Goal: Transaction & Acquisition: Book appointment/travel/reservation

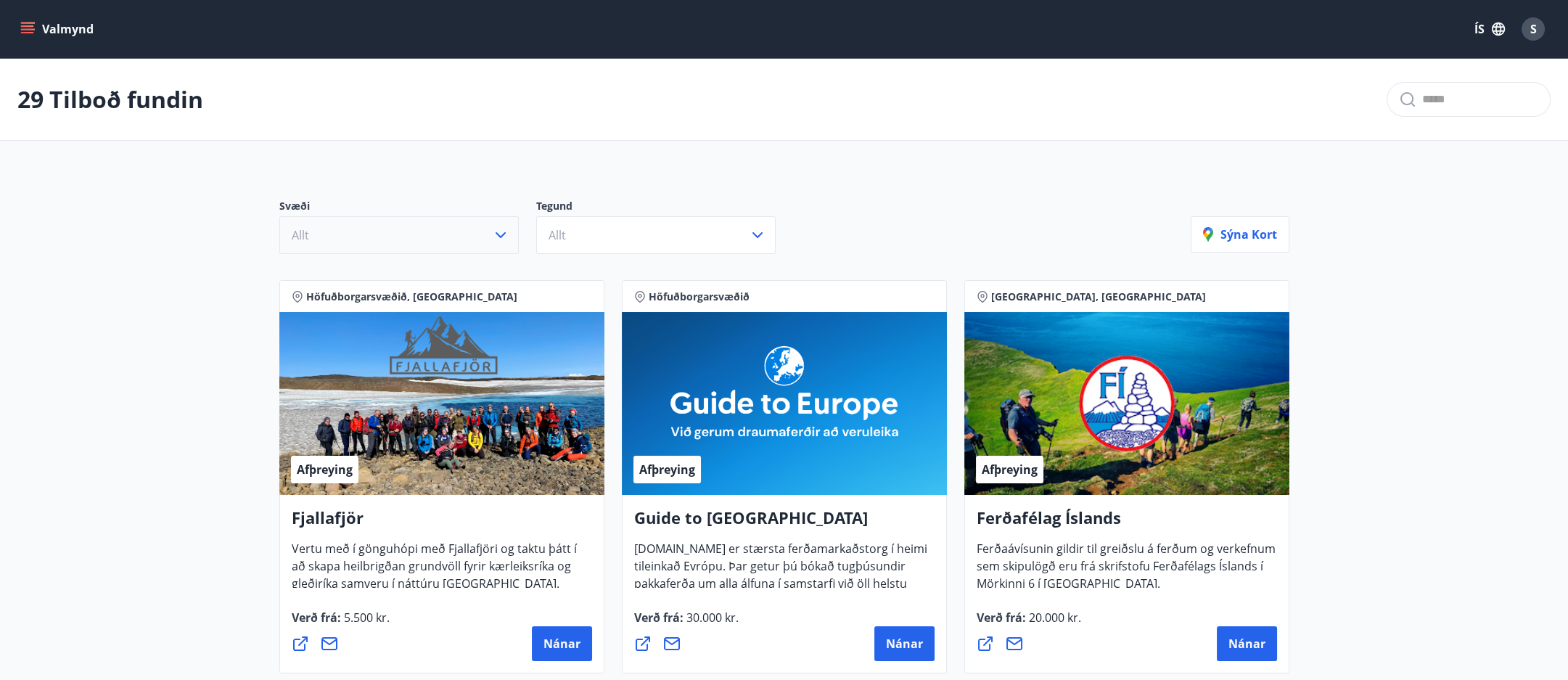
click at [494, 230] on icon "button" at bounding box center [500, 235] width 17 height 17
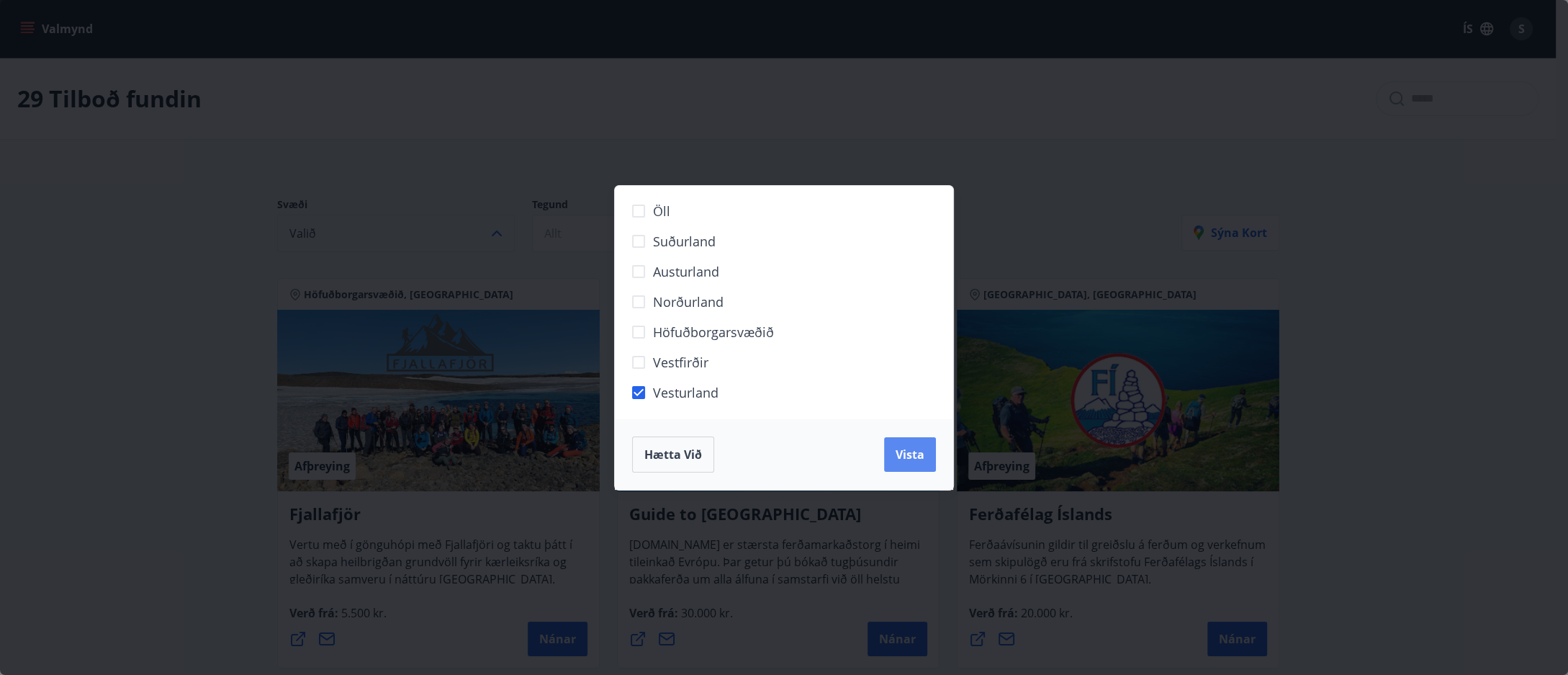
click at [918, 454] on span "Vista" at bounding box center [910, 454] width 29 height 16
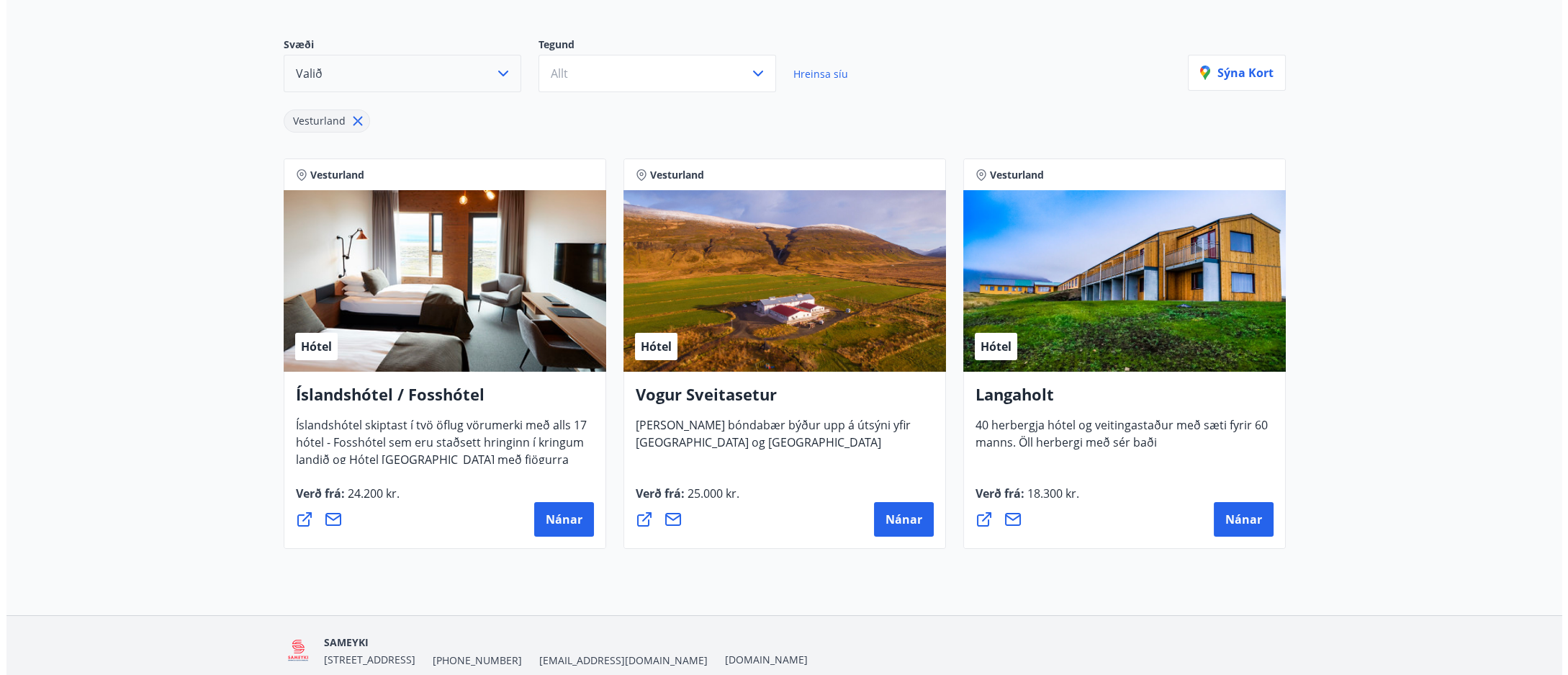
scroll to position [219, 0]
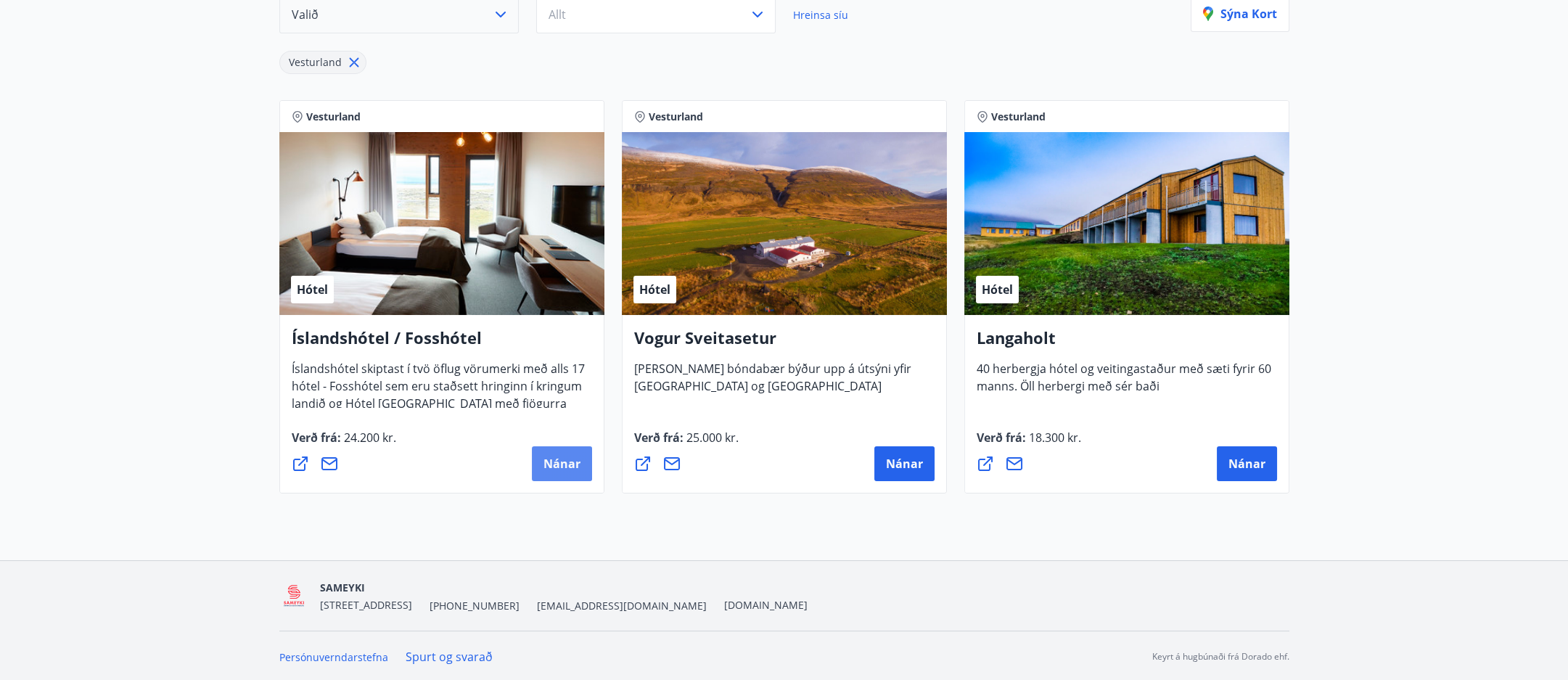
click at [557, 453] on button "Nánar" at bounding box center [562, 463] width 60 height 35
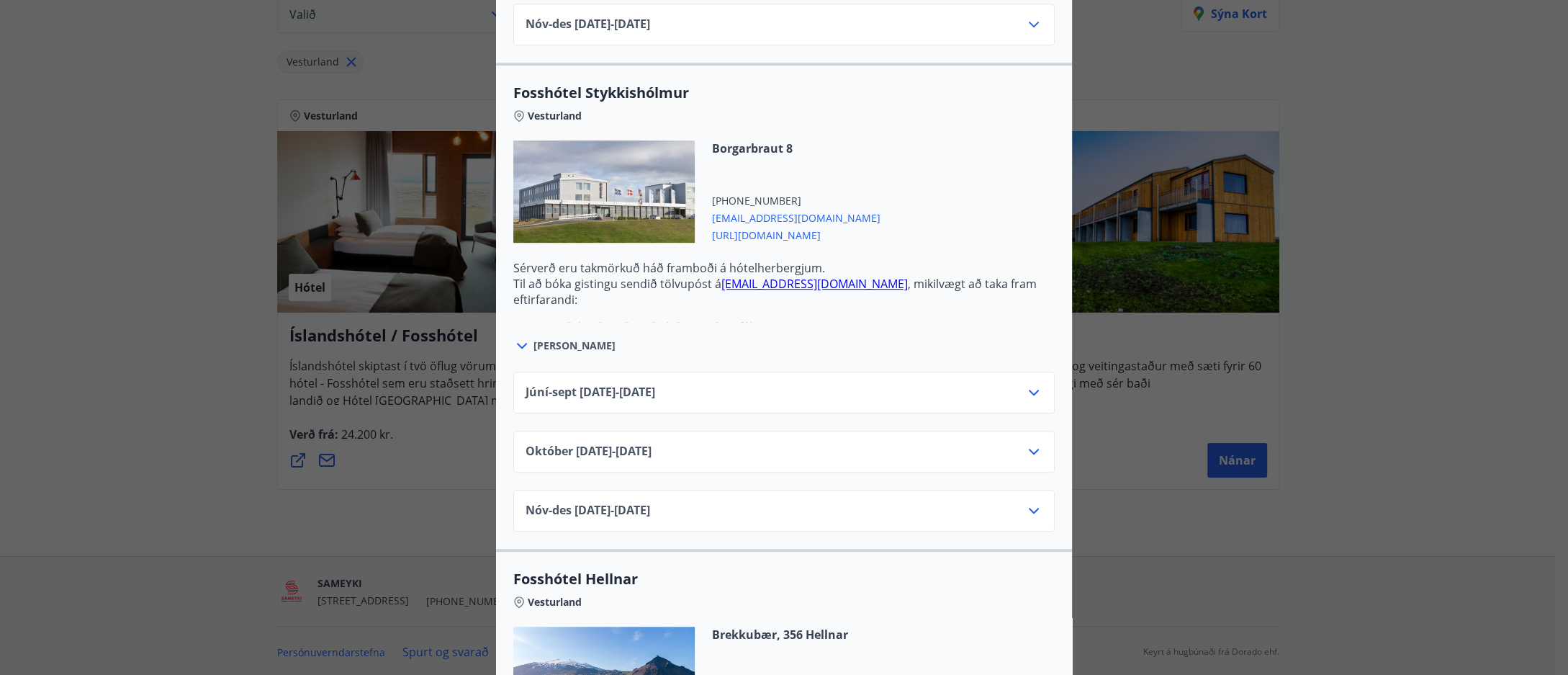
scroll to position [960, 0]
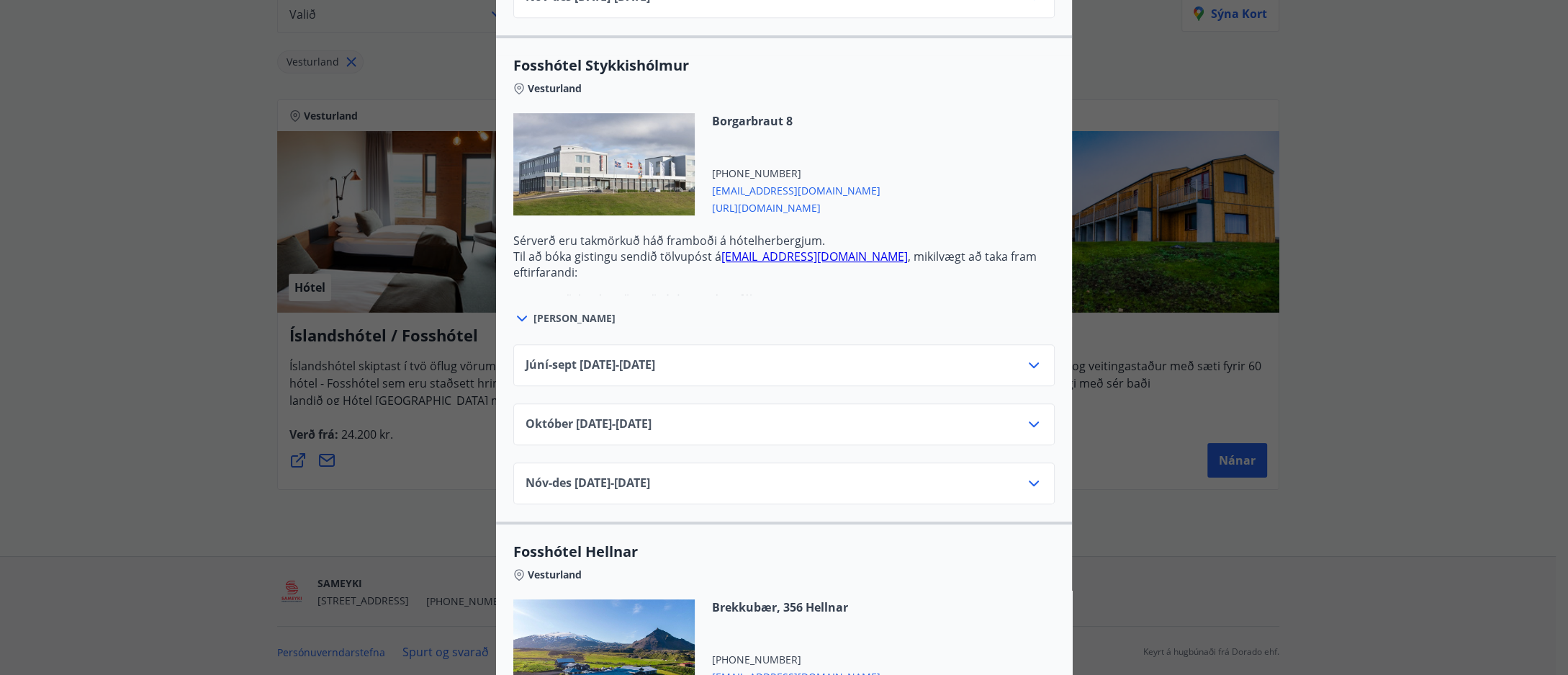
click at [1037, 410] on div "[DATE]10.25 - [DATE]" at bounding box center [784, 424] width 541 height 42
click at [1025, 420] on icon at bounding box center [1034, 424] width 17 height 17
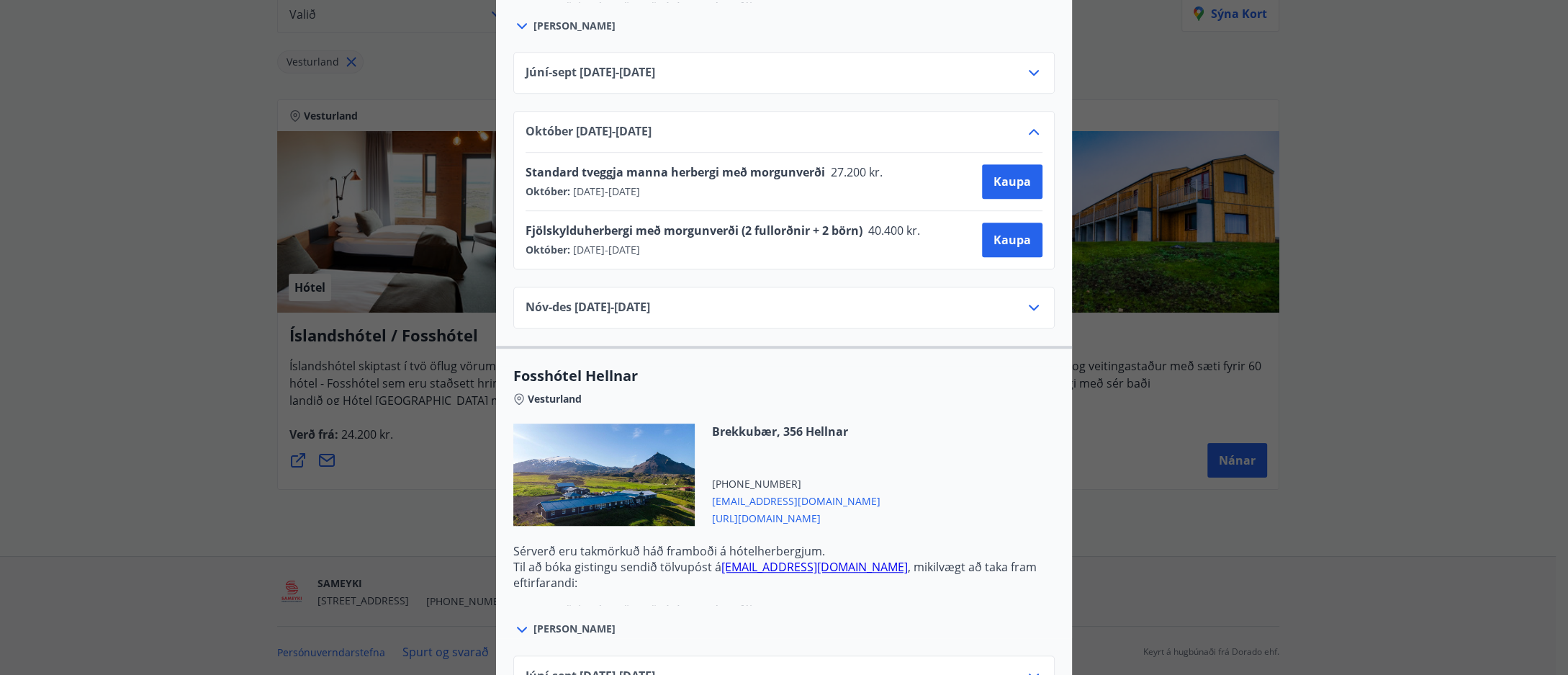
scroll to position [1280, 0]
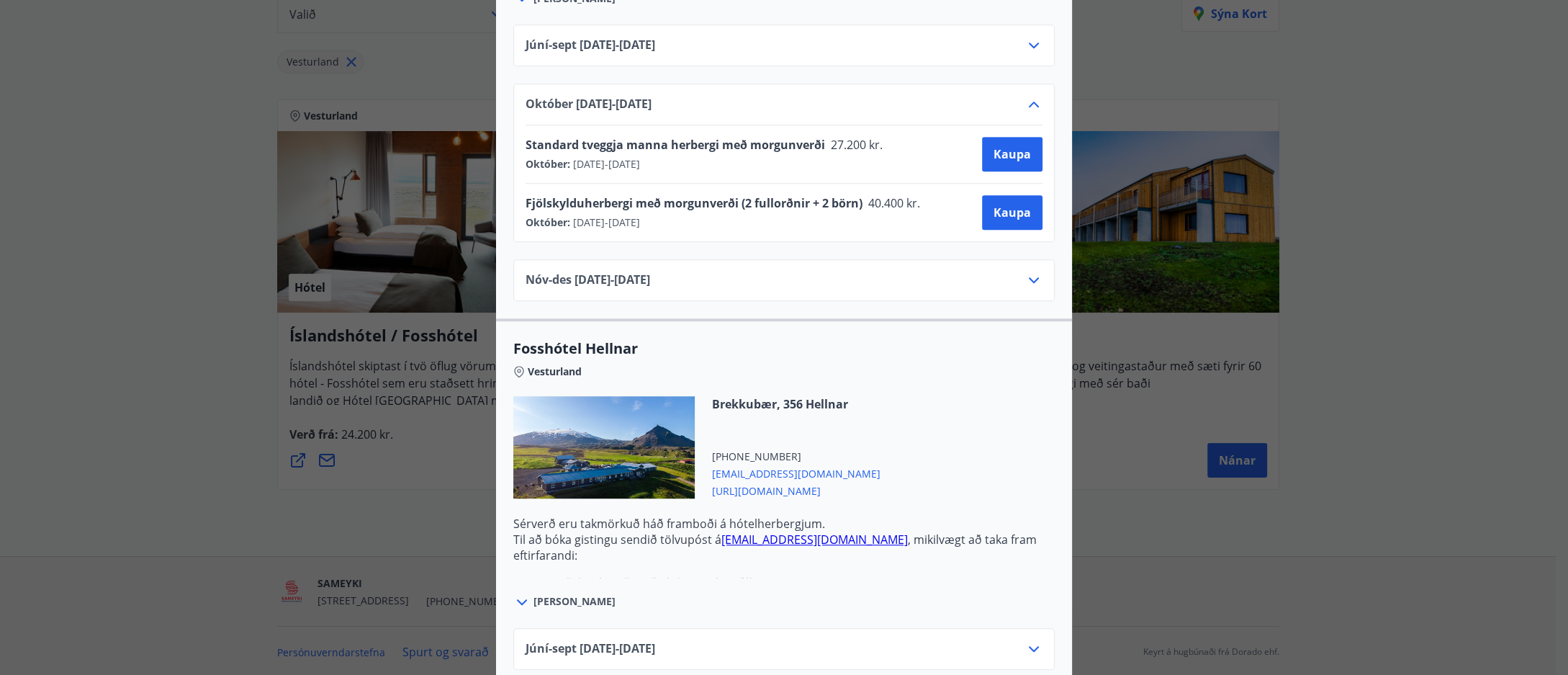
click at [1029, 271] on icon at bounding box center [1034, 280] width 17 height 17
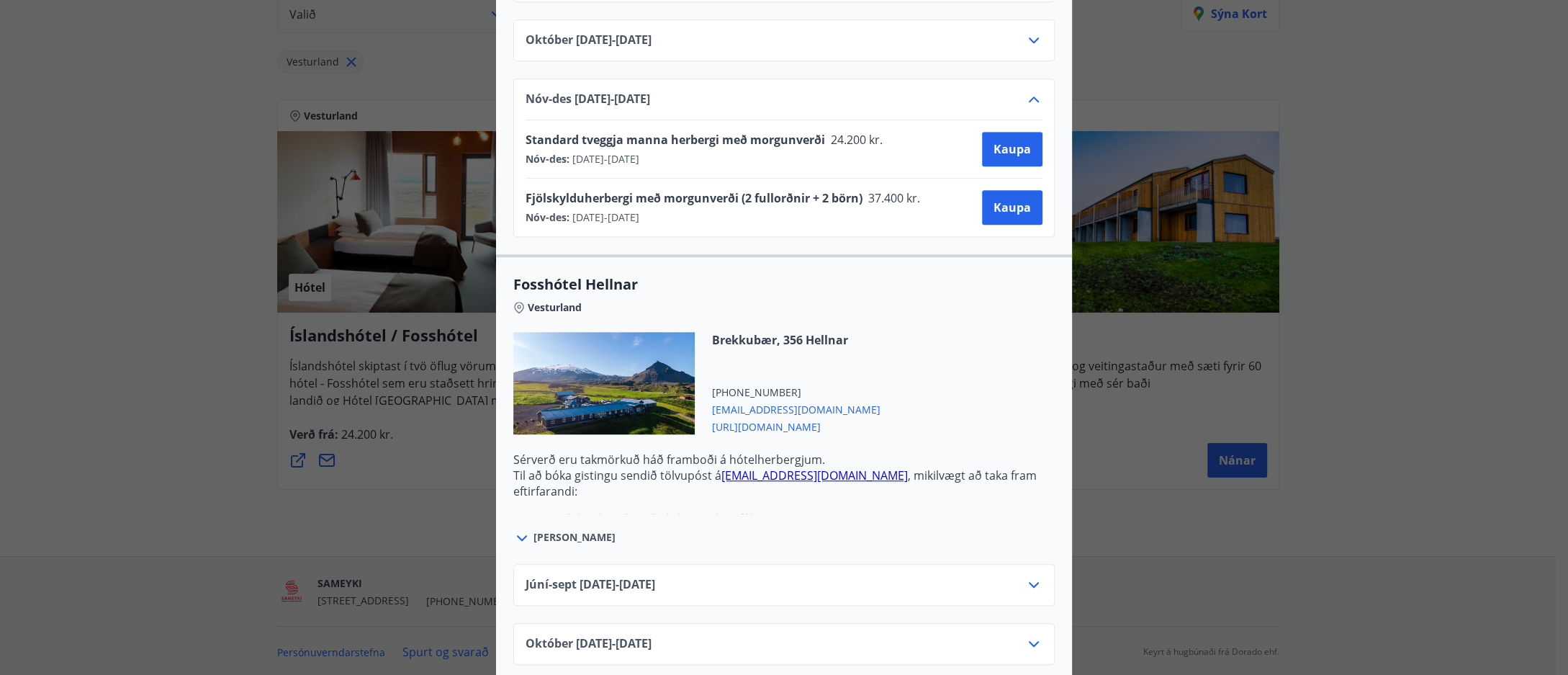
scroll to position [1414, 0]
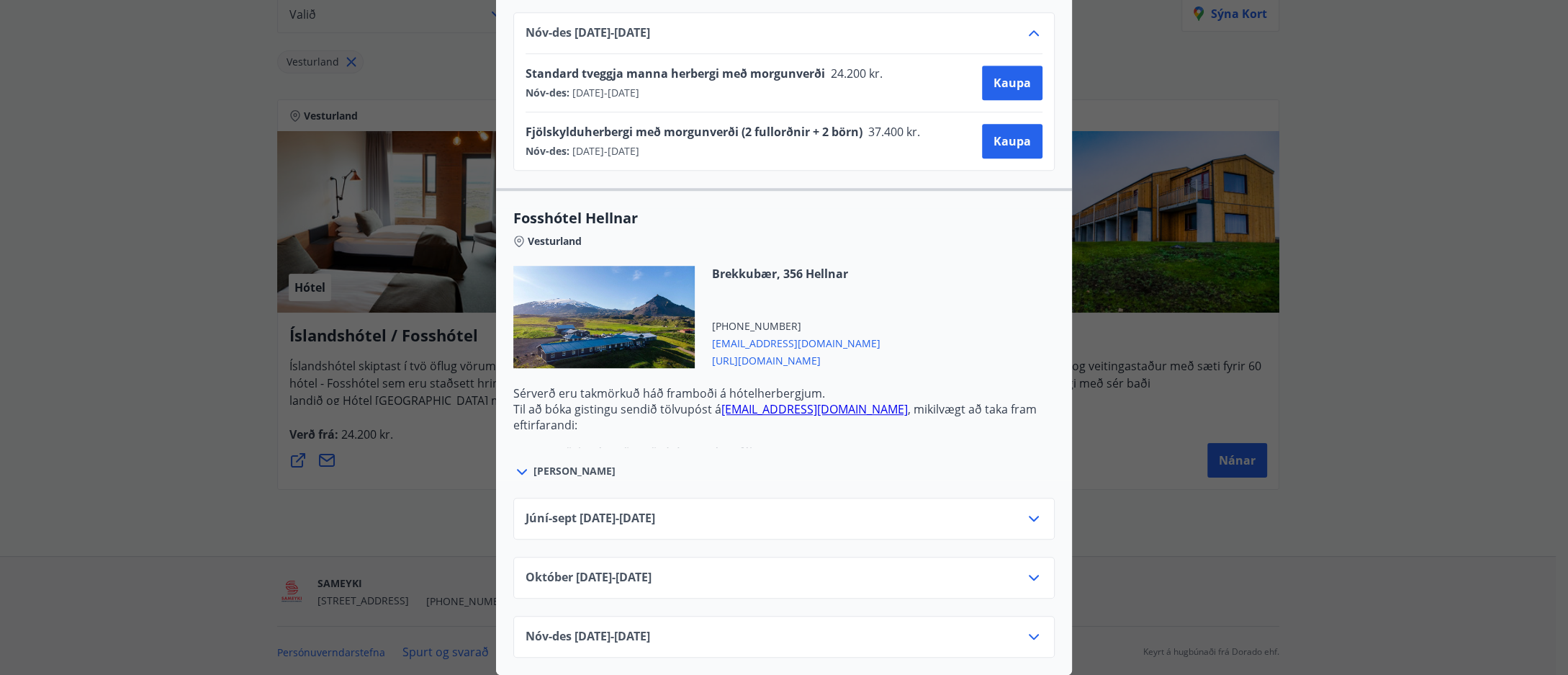
click at [1063, 61] on div "Júní-[DATE]06.25 - [DATE] [DATE]10.25 - [DATE] Nóv-[DATE]11.25 - [DATE] Standar…" at bounding box center [784, 23] width 576 height 294
click at [1384, 194] on div "Íslandshótel / Fosshótel Ekki er hægt að nýta Ferðaávísun fyrir bókanir sem eru…" at bounding box center [784, 337] width 1568 height 675
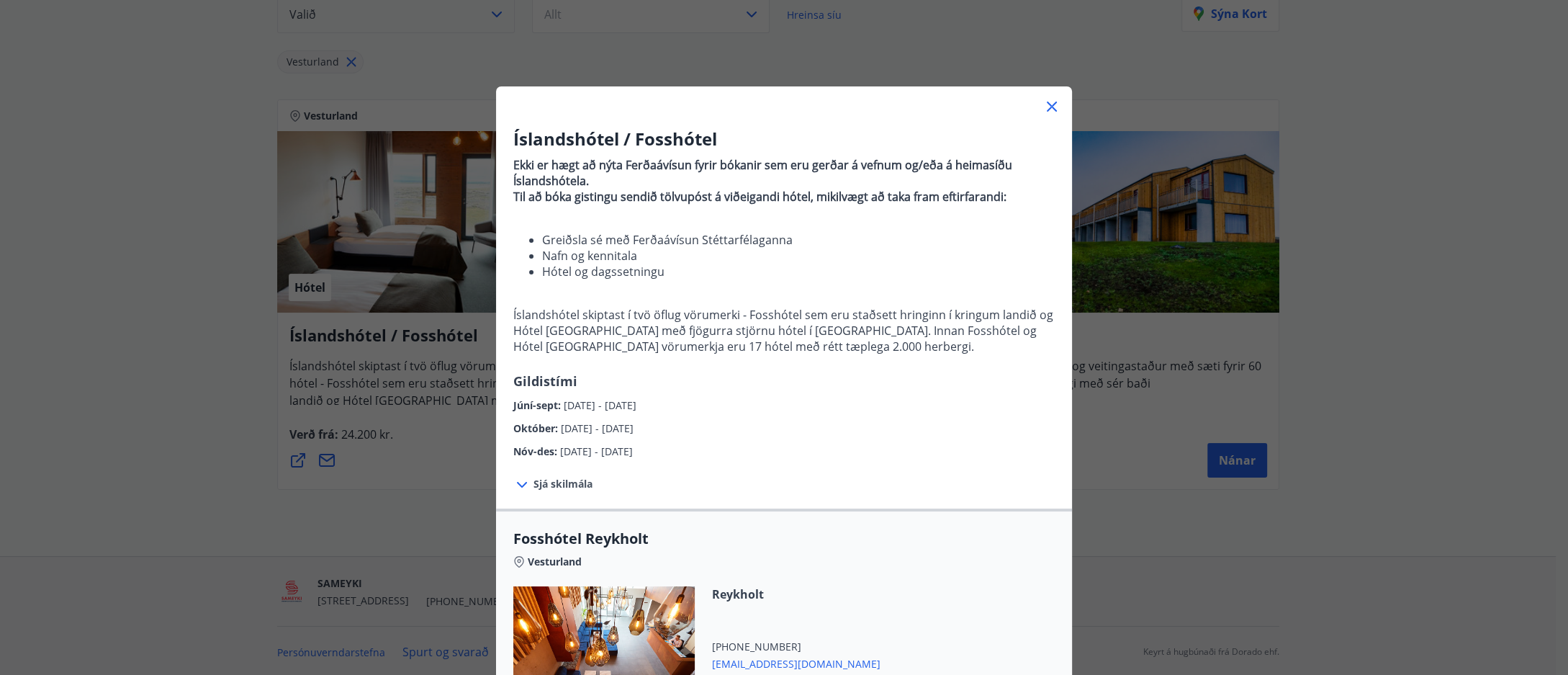
click at [167, 256] on div "Íslandshótel / Fosshótel Ekki er hægt að nýta Ferðaávísun fyrir bókanir sem eru…" at bounding box center [784, 337] width 1568 height 675
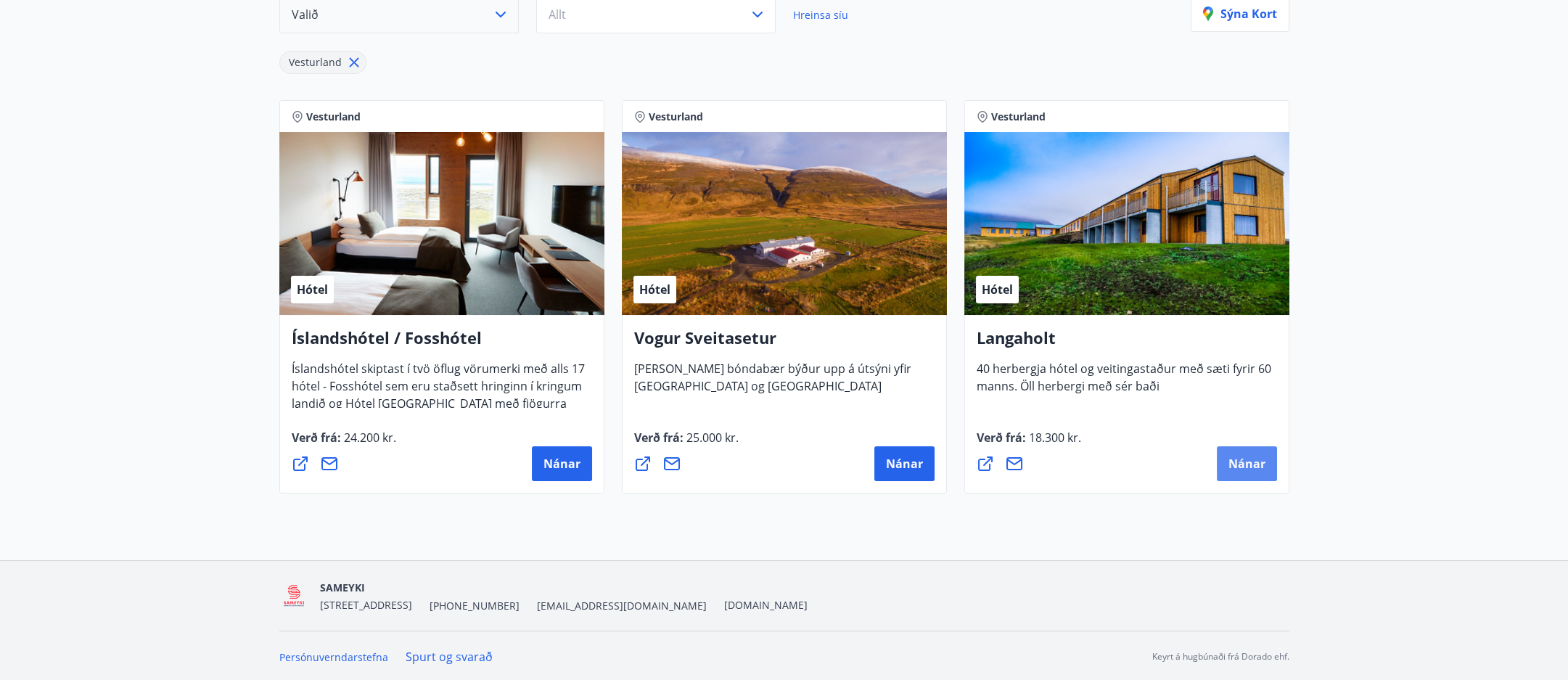
click at [1242, 458] on span "Nánar" at bounding box center [1246, 463] width 37 height 16
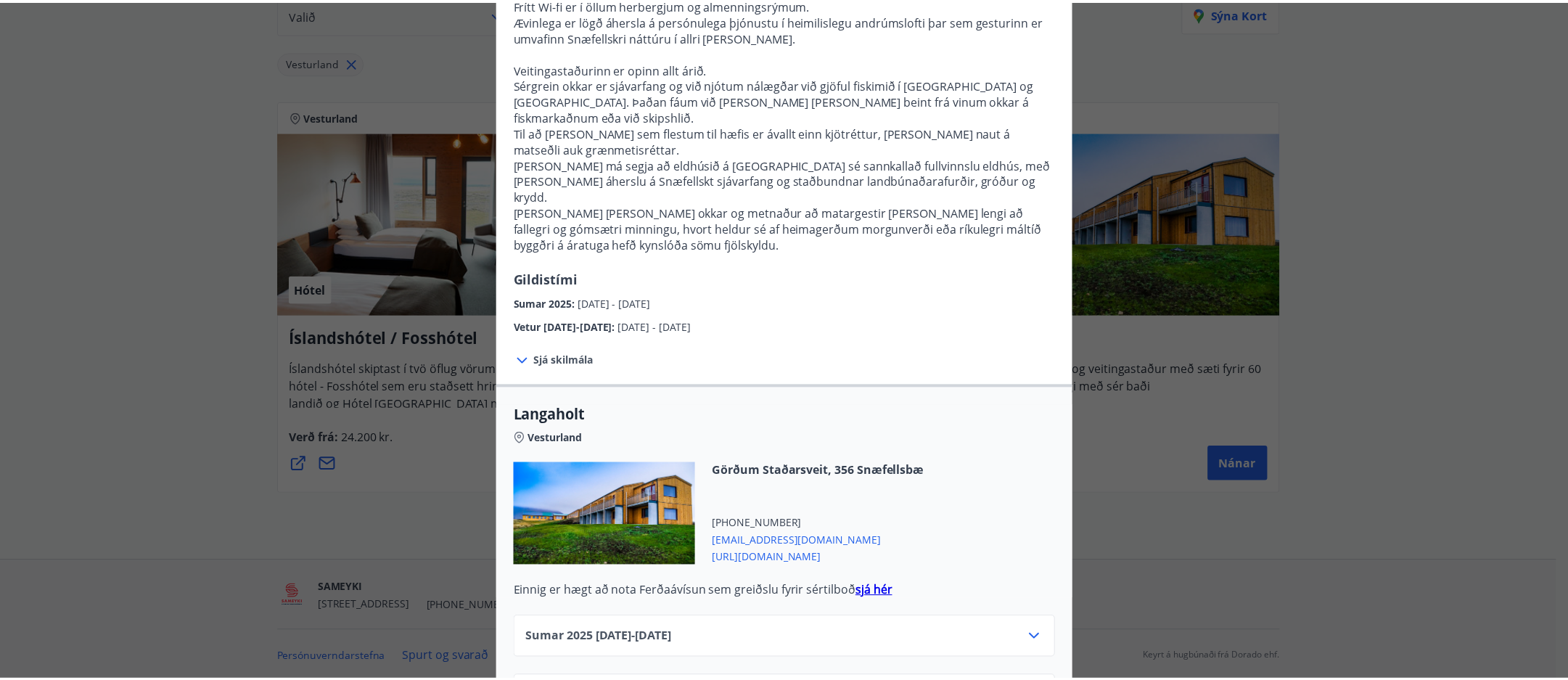
scroll to position [258, 0]
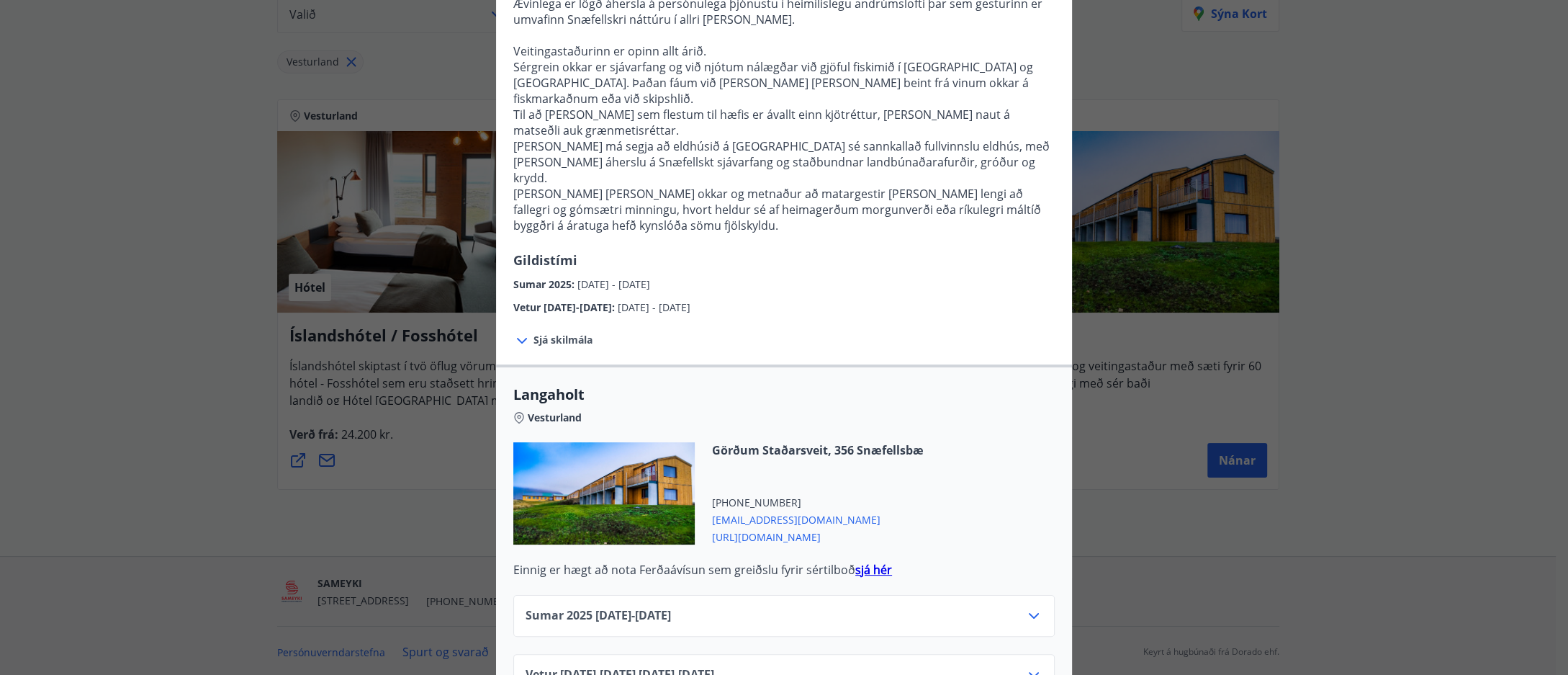
click at [1442, 149] on div "Langaholt Gistihúsið [GEOGRAPHIC_DATA] er búið 40 herbergjum, öllum með sér bað…" at bounding box center [784, 81] width 1568 height 675
